Goal: Find specific page/section: Find specific page/section

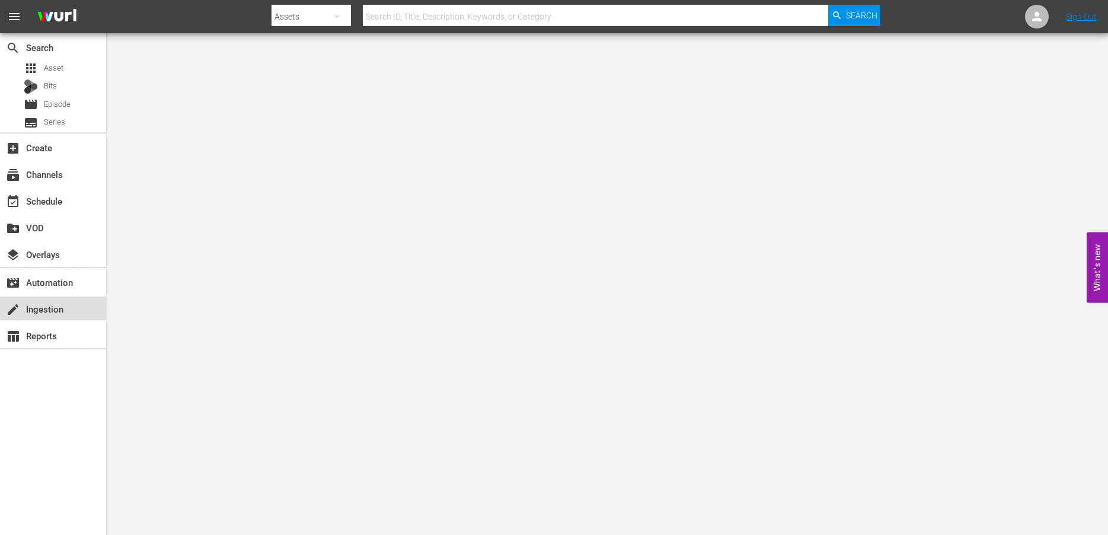
click at [63, 316] on div "create Ingestion" at bounding box center [53, 308] width 106 height 24
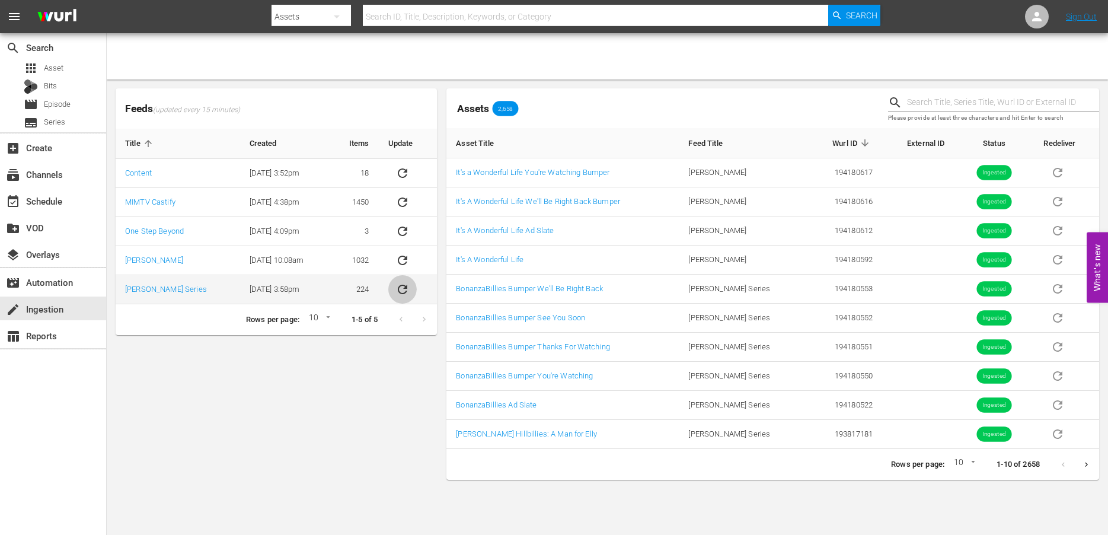
click at [407, 289] on icon "sticky table" at bounding box center [403, 289] width 14 height 14
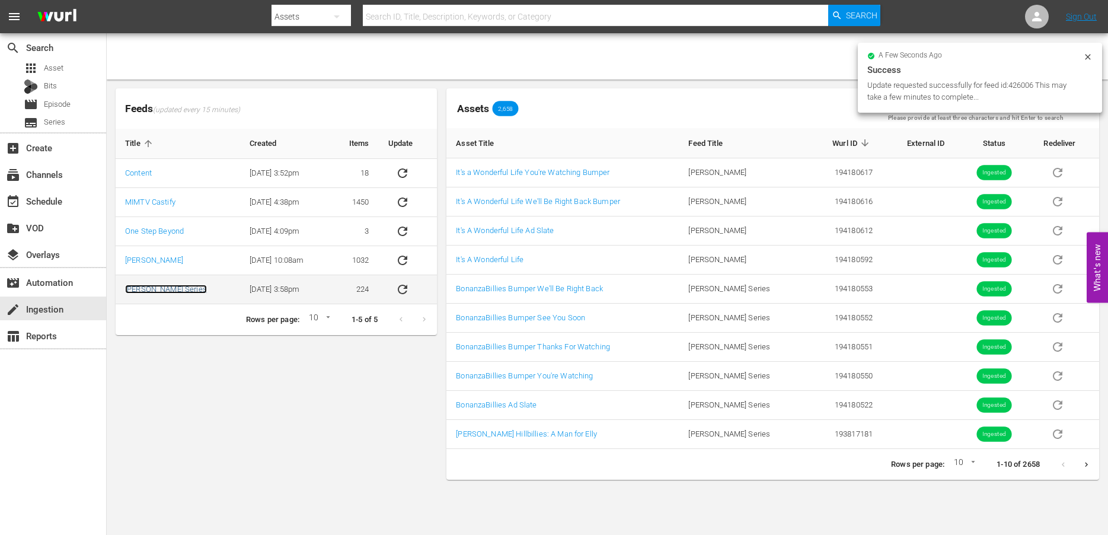
click at [141, 289] on link "[PERSON_NAME] Series" at bounding box center [166, 289] width 82 height 9
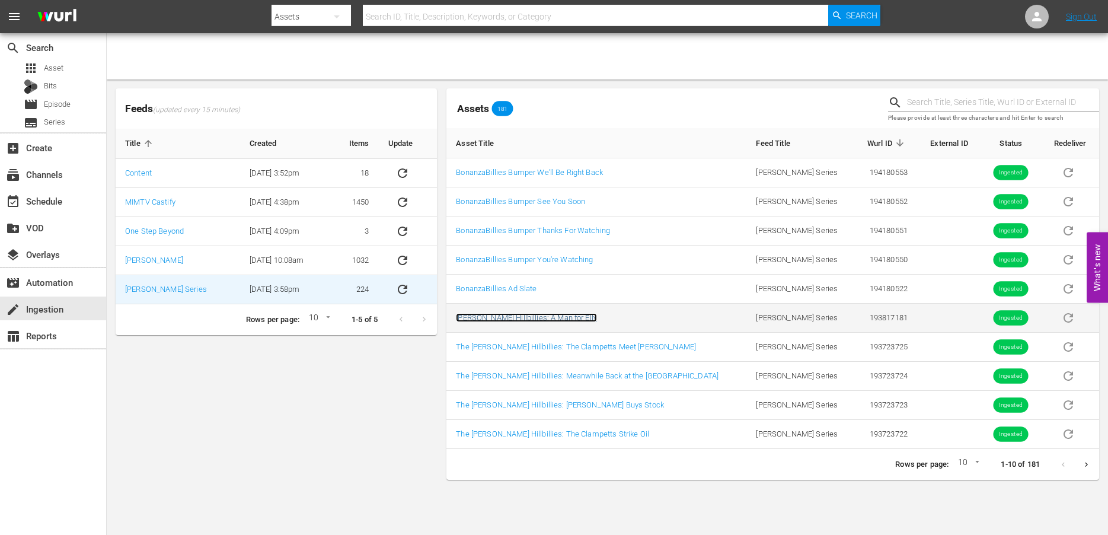
click at [527, 314] on link "[PERSON_NAME] Hillbillies: A Man for Elly" at bounding box center [526, 317] width 141 height 9
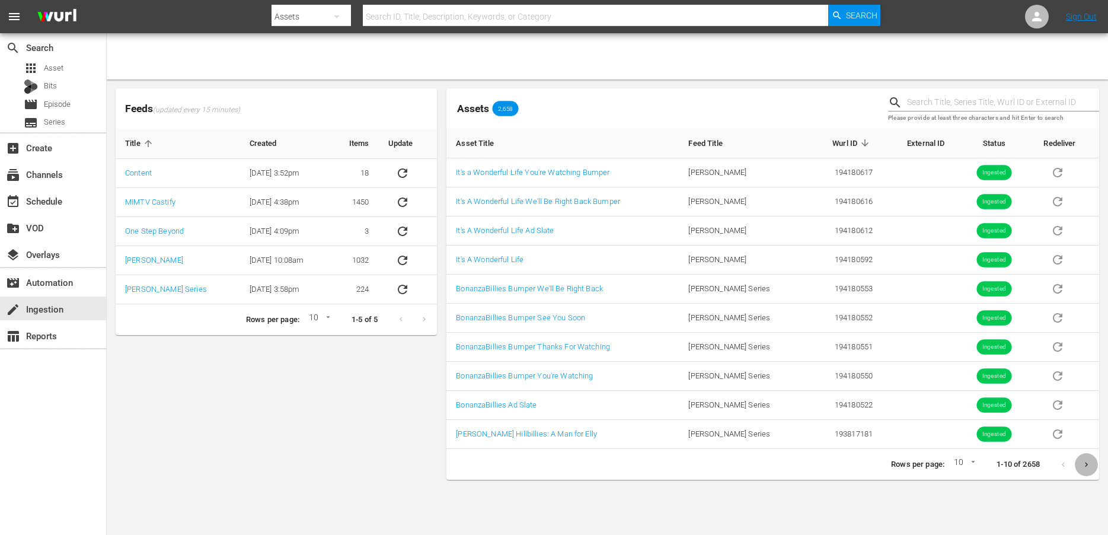
click at [1088, 457] on button "Next page" at bounding box center [1086, 464] width 23 height 23
